Goal: Transaction & Acquisition: Purchase product/service

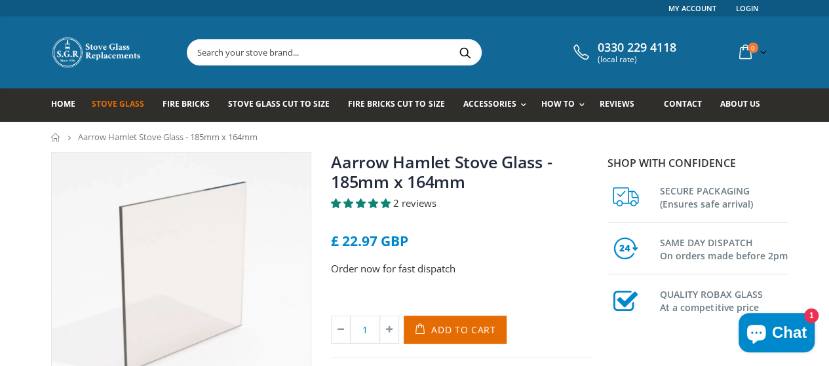
click at [110, 105] on span "Stove Glass" at bounding box center [118, 103] width 52 height 11
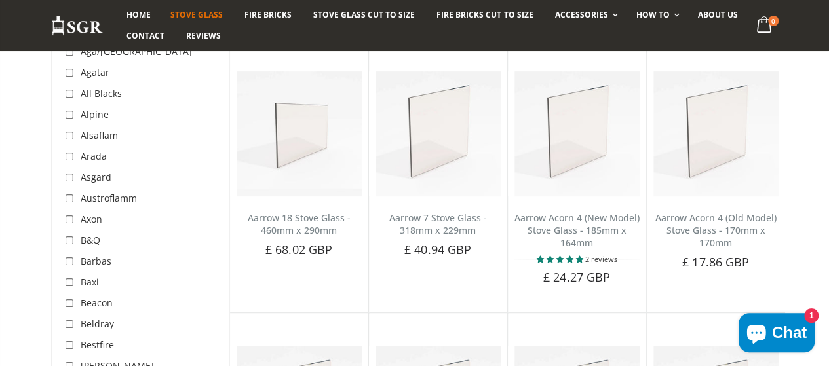
scroll to position [195, 0]
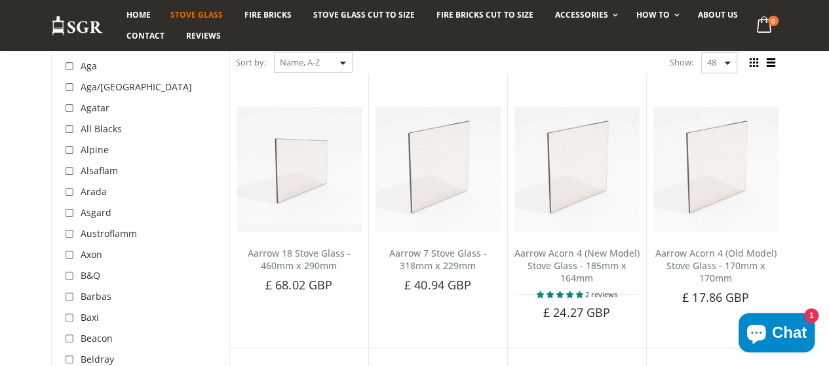
click at [65, 189] on input "checkbox" at bounding box center [71, 192] width 13 height 13
checkbox input "true"
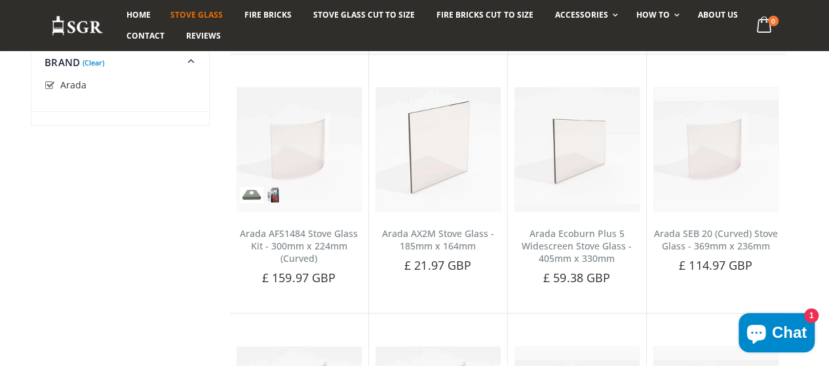
scroll to position [195, 0]
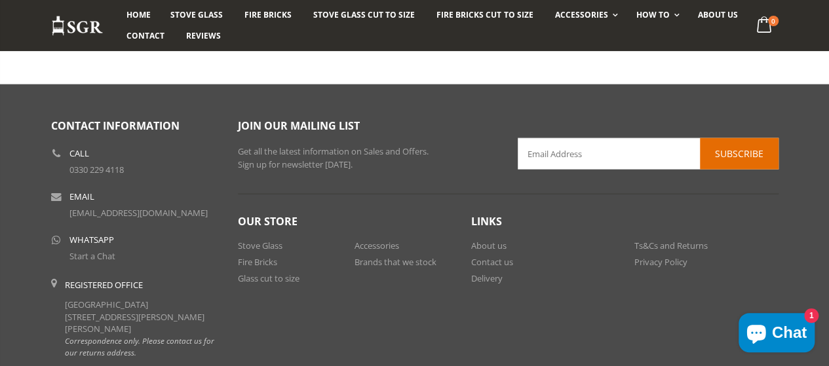
scroll to position [1424, 0]
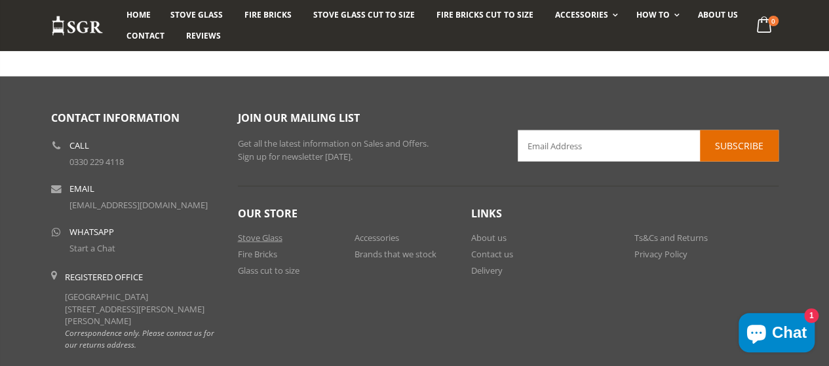
click at [250, 233] on link "Stove Glass" at bounding box center [260, 238] width 45 height 12
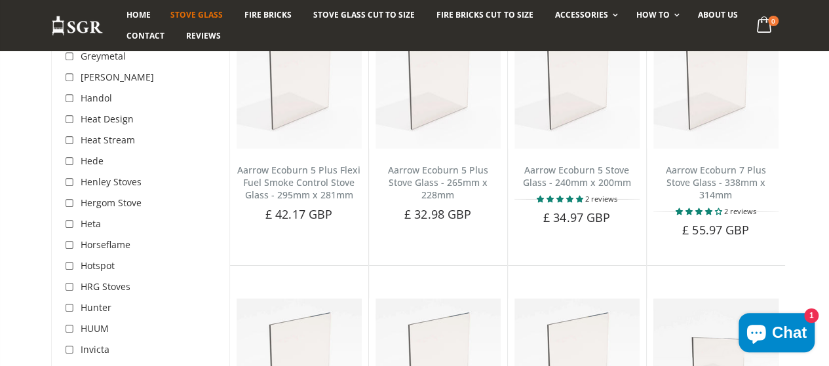
scroll to position [2192, 0]
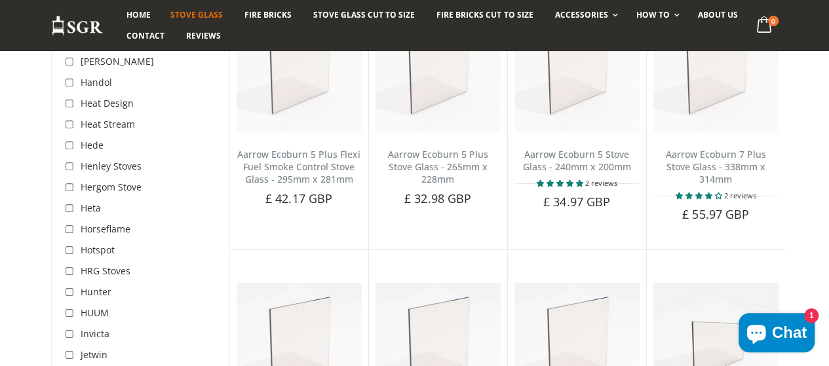
click at [65, 286] on input "checkbox" at bounding box center [71, 292] width 13 height 13
checkbox input "true"
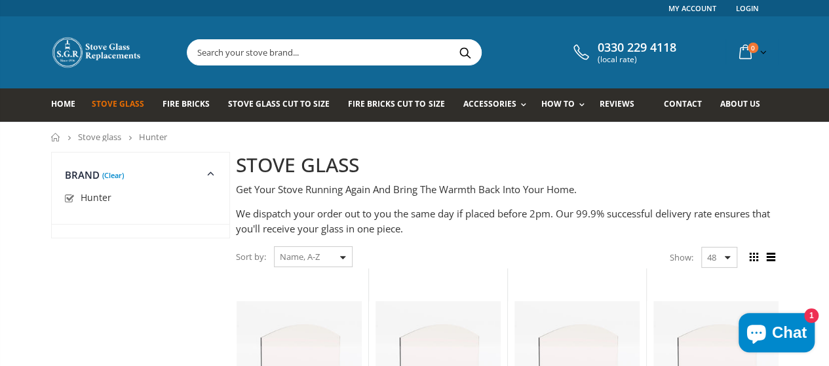
click at [102, 174] on link "(Clear)" at bounding box center [113, 175] width 22 height 3
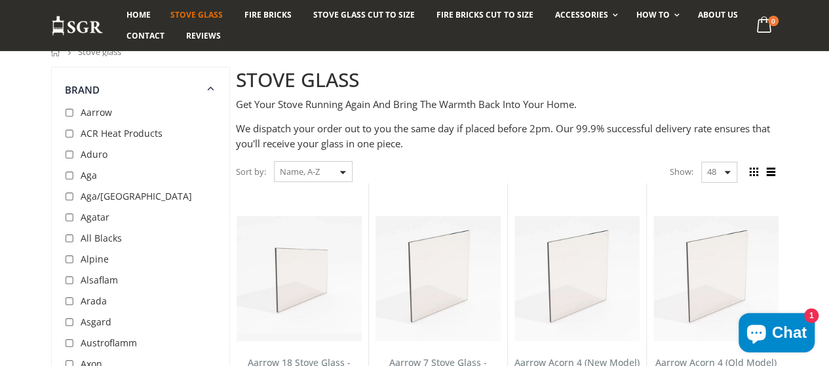
scroll to position [246, 0]
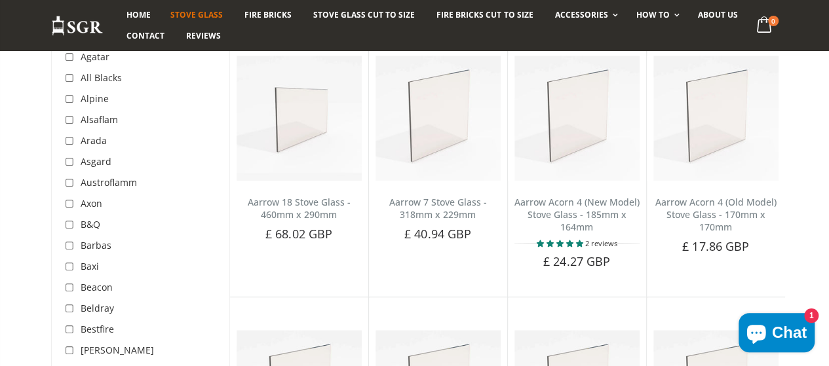
click at [65, 143] on input "checkbox" at bounding box center [71, 141] width 13 height 13
checkbox input "true"
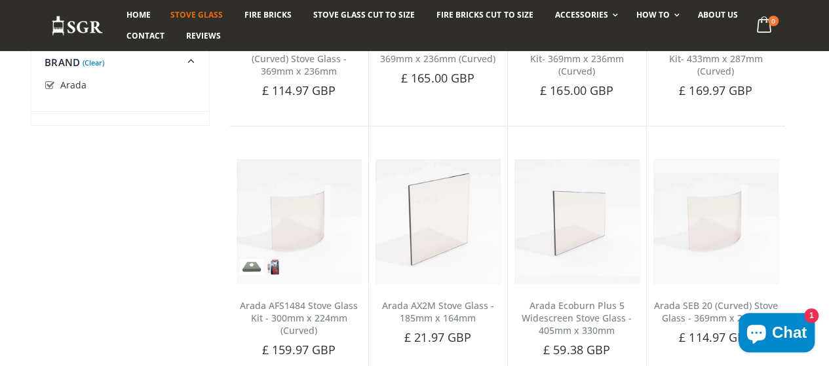
scroll to position [246, 0]
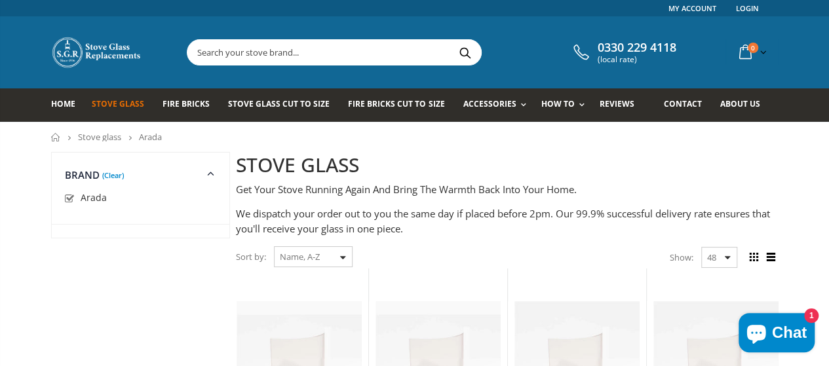
scroll to position [2192, 0]
